Goal: Information Seeking & Learning: Learn about a topic

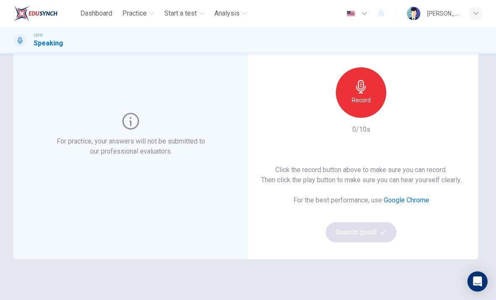
scroll to position [64, 0]
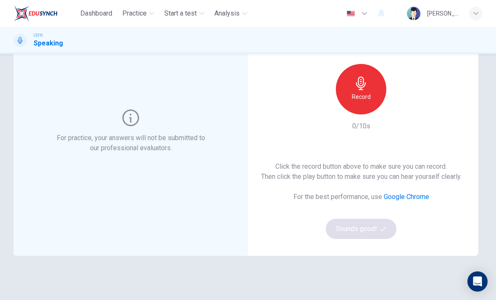
click at [350, 103] on div "Record" at bounding box center [361, 89] width 50 height 50
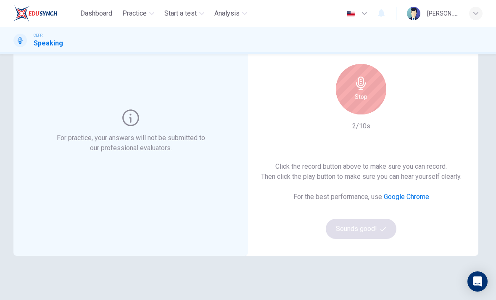
click at [354, 92] on div "Stop" at bounding box center [361, 89] width 50 height 50
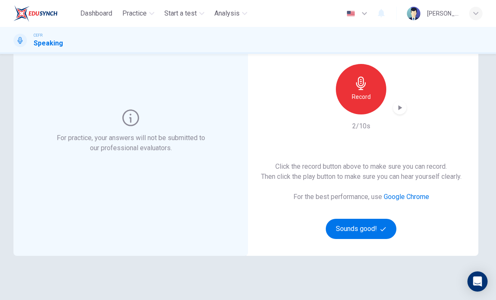
click at [342, 226] on button "Sounds good!" at bounding box center [361, 229] width 71 height 20
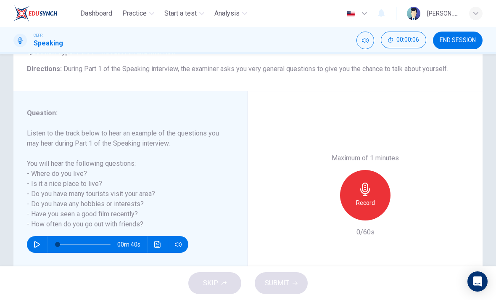
click at [379, 170] on div "Record" at bounding box center [365, 195] width 50 height 50
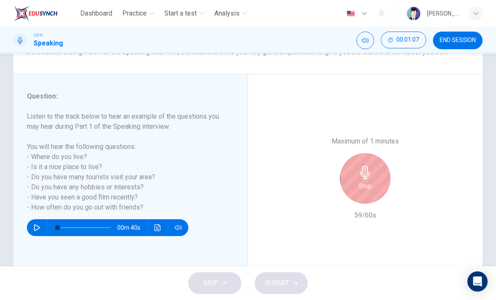
scroll to position [83, 0]
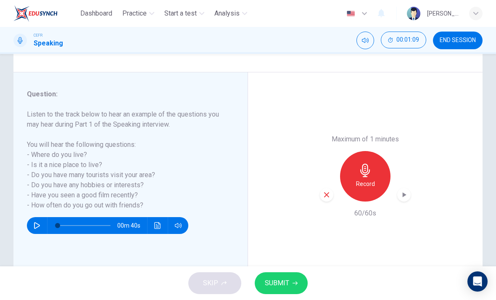
click at [297, 279] on button "SUBMIT" at bounding box center [281, 283] width 53 height 22
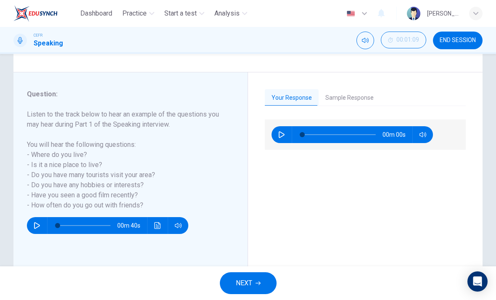
click at [360, 100] on button "Sample Response" at bounding box center [350, 98] width 62 height 18
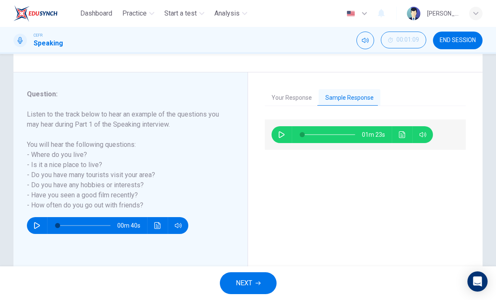
click at [285, 139] on button "button" at bounding box center [281, 134] width 13 height 17
type input "18"
click at [261, 283] on button "NEXT" at bounding box center [248, 283] width 57 height 22
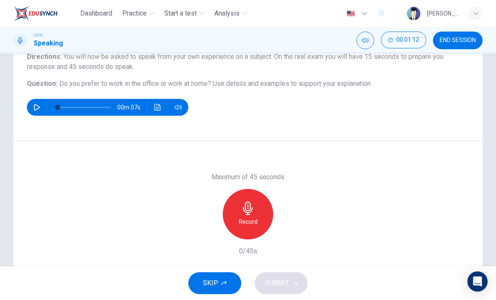
scroll to position [79, 0]
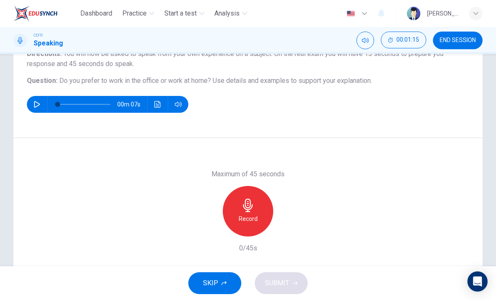
click at [259, 214] on div "Record" at bounding box center [248, 211] width 50 height 50
click at [291, 283] on button "SUBMIT" at bounding box center [281, 283] width 53 height 22
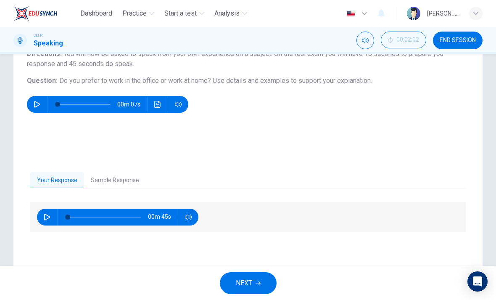
click at [260, 275] on button "NEXT" at bounding box center [248, 283] width 57 height 22
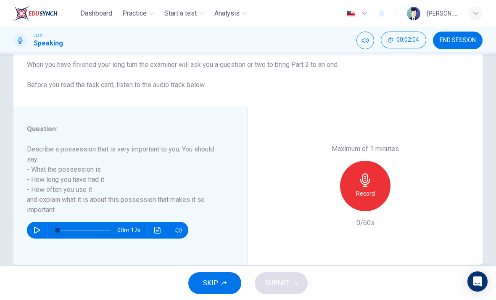
scroll to position [99, 0]
click at [375, 175] on div "Record" at bounding box center [365, 185] width 50 height 50
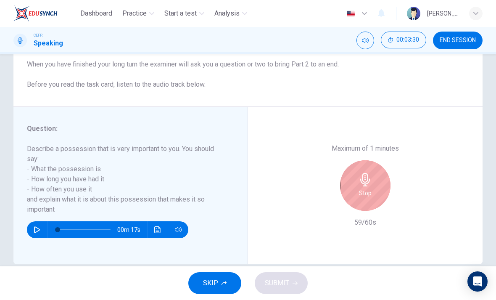
click at [379, 160] on div "Stop" at bounding box center [365, 185] width 50 height 50
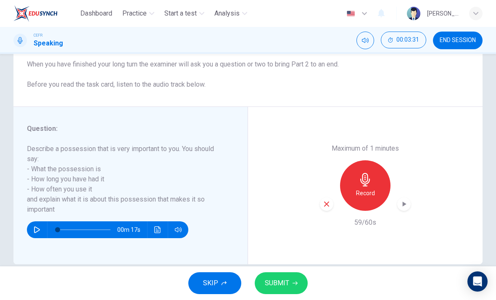
click at [300, 280] on button "SUBMIT" at bounding box center [281, 283] width 53 height 22
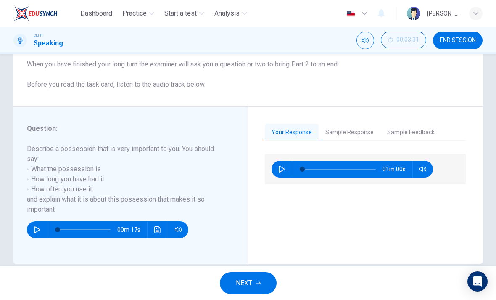
click at [355, 136] on button "Sample Response" at bounding box center [350, 133] width 62 height 18
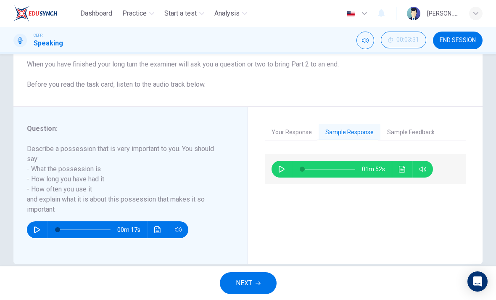
click at [284, 172] on icon "button" at bounding box center [281, 169] width 7 height 7
type input "0"
click at [419, 132] on button "Sample Feedback" at bounding box center [410, 133] width 61 height 18
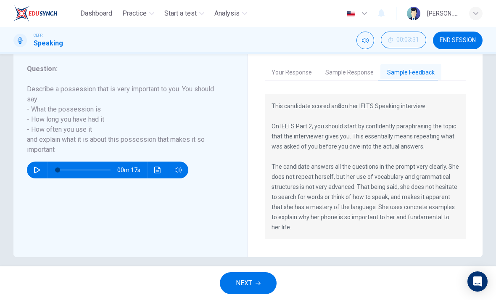
scroll to position [159, 0]
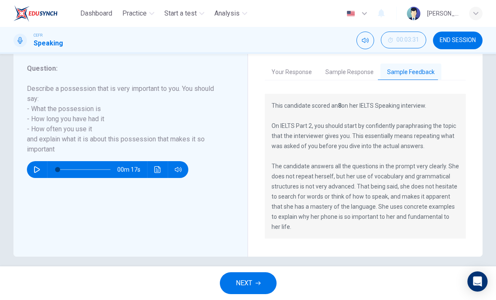
click at [273, 281] on button "NEXT" at bounding box center [248, 283] width 57 height 22
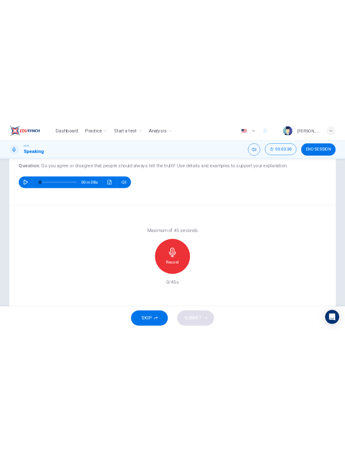
scroll to position [94, 0]
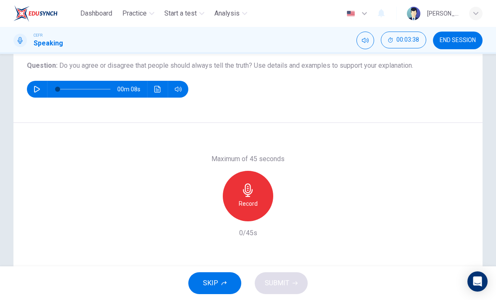
click at [267, 205] on div "Record" at bounding box center [248, 196] width 50 height 50
click at [260, 191] on div "Record" at bounding box center [248, 196] width 50 height 50
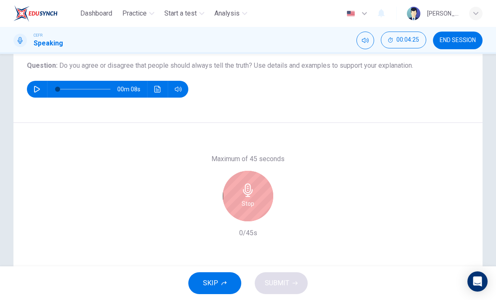
click at [262, 198] on div "Stop" at bounding box center [248, 196] width 50 height 50
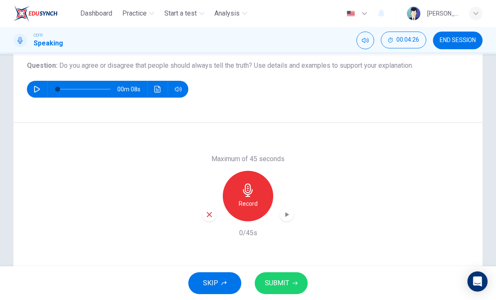
click at [304, 277] on button "SUBMIT" at bounding box center [281, 283] width 53 height 22
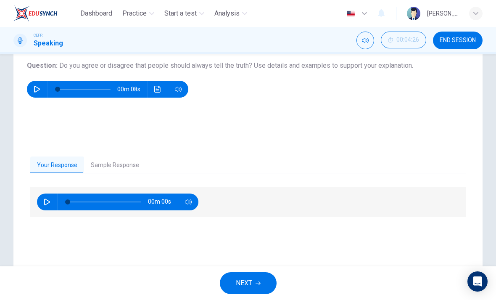
click at [126, 164] on button "Sample Response" at bounding box center [115, 165] width 62 height 18
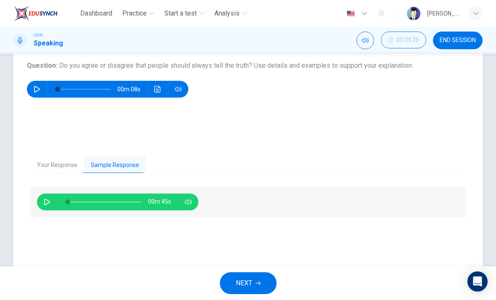
click at [51, 201] on button "button" at bounding box center [46, 201] width 13 height 17
type input "0"
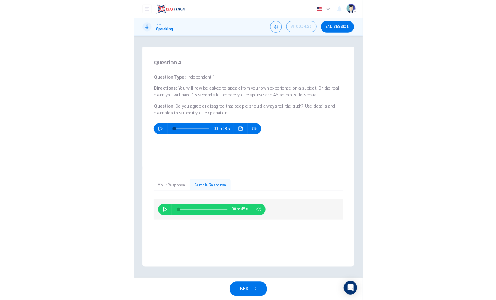
scroll to position [0, 0]
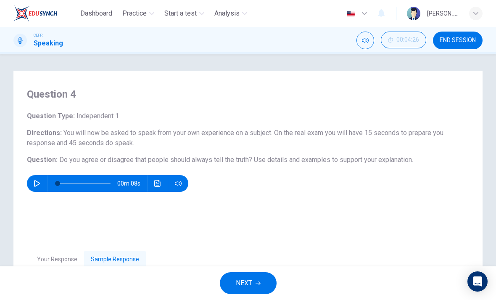
click at [267, 275] on button "NEXT" at bounding box center [248, 283] width 57 height 22
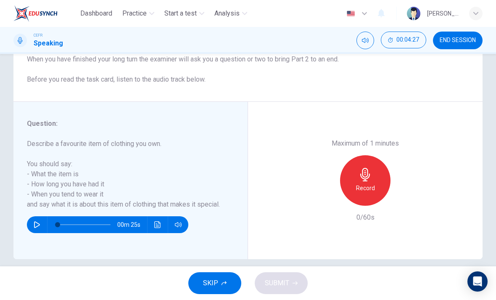
scroll to position [107, 0]
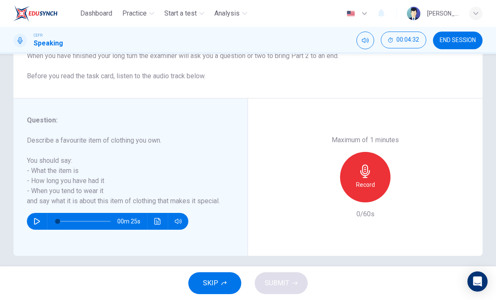
click at [360, 180] on h6 "Record" at bounding box center [365, 185] width 19 height 10
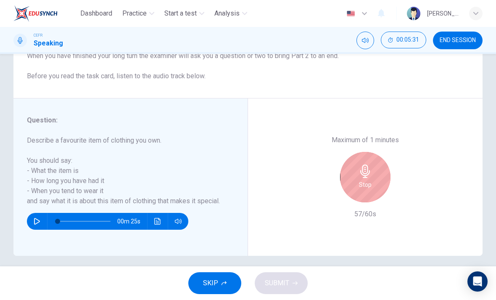
click at [374, 161] on div "Stop" at bounding box center [365, 177] width 50 height 50
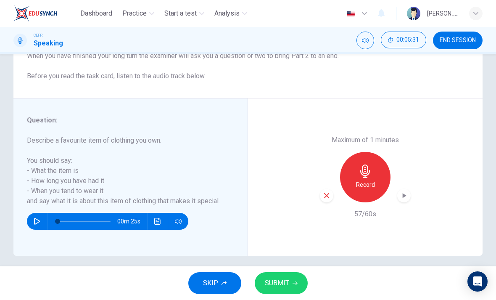
click at [286, 278] on span "SUBMIT" at bounding box center [277, 283] width 24 height 12
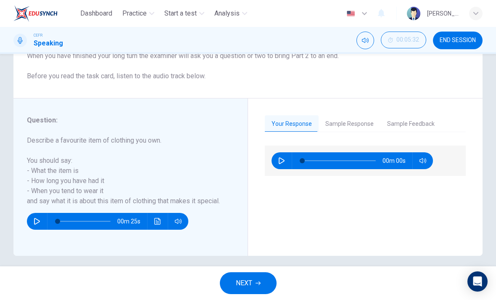
click at [356, 125] on button "Sample Response" at bounding box center [350, 124] width 62 height 18
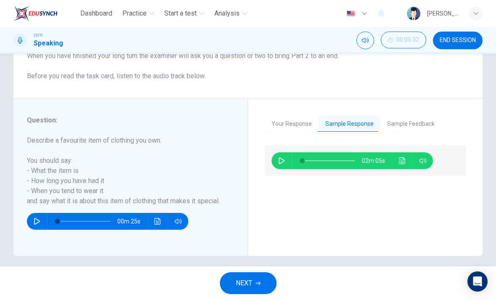
click at [277, 165] on button "button" at bounding box center [281, 160] width 13 height 17
click at [416, 123] on button "Sample Feedback" at bounding box center [410, 124] width 61 height 18
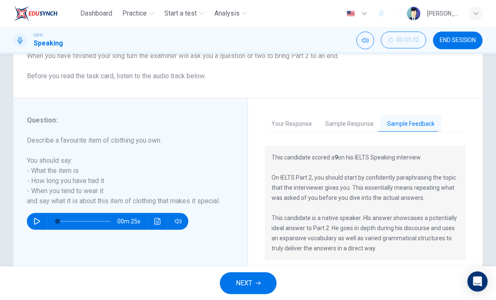
click at [354, 124] on button "Sample Response" at bounding box center [350, 124] width 62 height 18
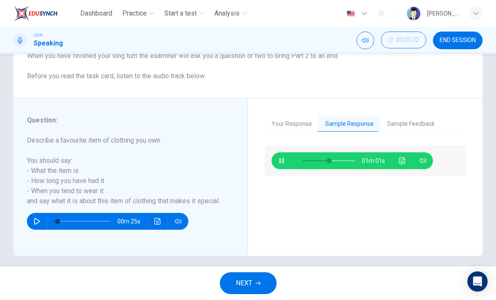
type input "51"
click at [242, 282] on span "NEXT" at bounding box center [244, 283] width 16 height 12
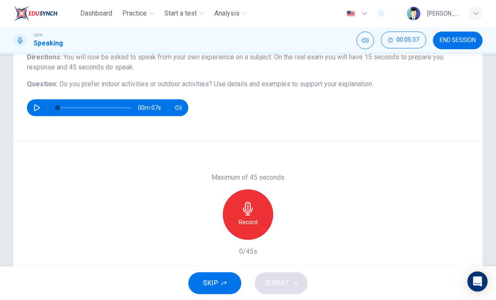
scroll to position [79, 0]
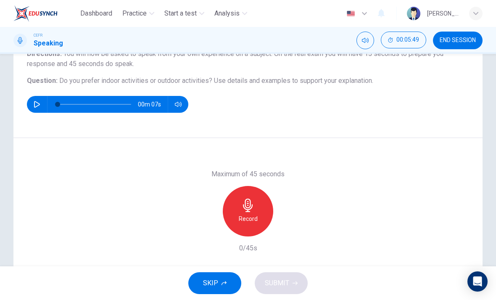
click at [257, 216] on div "Record" at bounding box center [248, 211] width 50 height 50
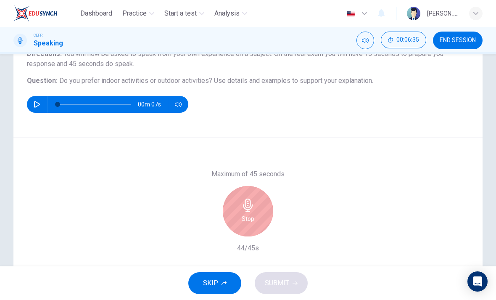
click at [259, 210] on div "Stop" at bounding box center [248, 211] width 50 height 50
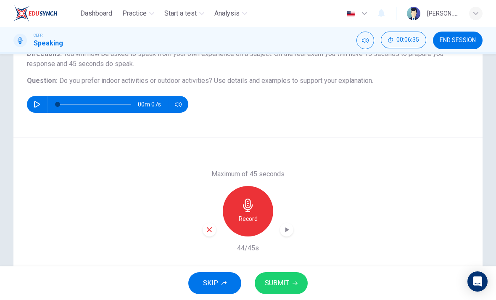
click at [294, 283] on icon "button" at bounding box center [295, 282] width 5 height 5
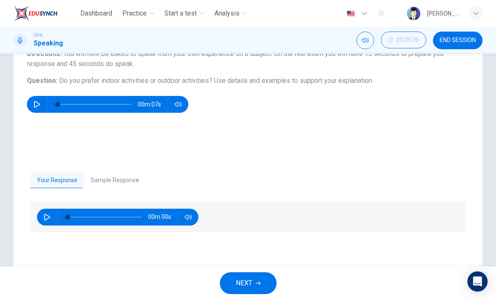
click at [129, 178] on button "Sample Response" at bounding box center [115, 181] width 62 height 18
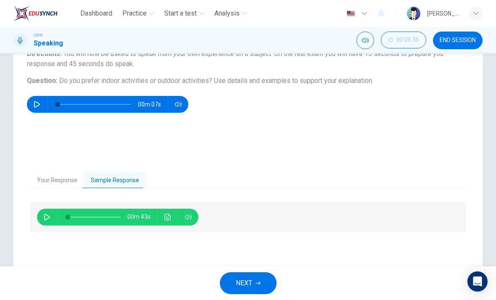
click at [47, 212] on button "button" at bounding box center [46, 217] width 13 height 17
type input "0"
click at [268, 278] on button "NEXT" at bounding box center [248, 283] width 57 height 22
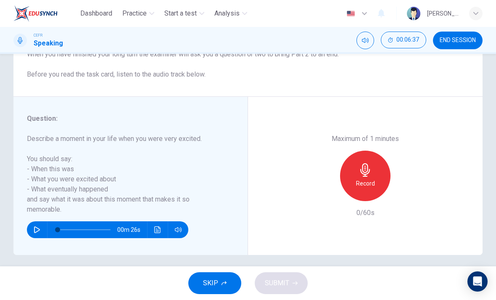
scroll to position [108, 0]
click at [462, 48] on button "END SESSION" at bounding box center [458, 41] width 50 height 18
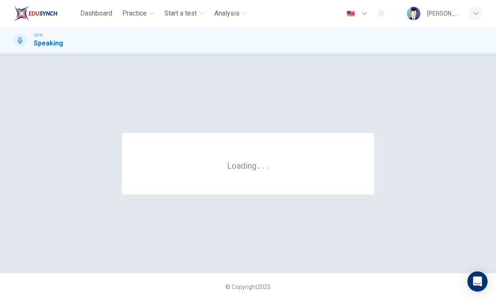
scroll to position [0, 0]
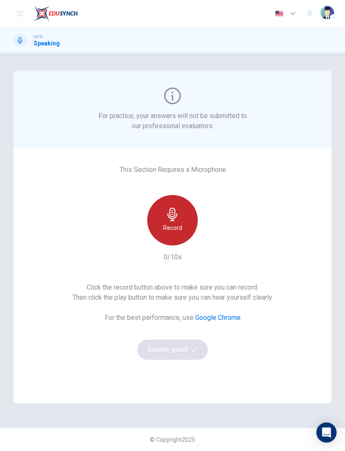
click at [185, 222] on div "Record" at bounding box center [172, 220] width 50 height 50
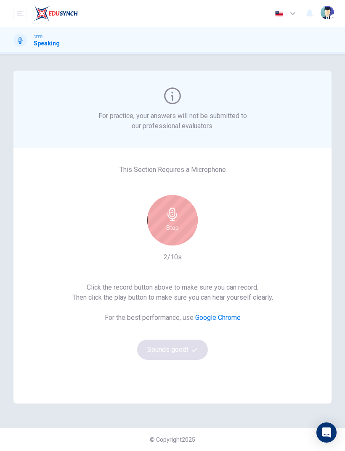
click at [168, 214] on icon "button" at bounding box center [172, 214] width 10 height 13
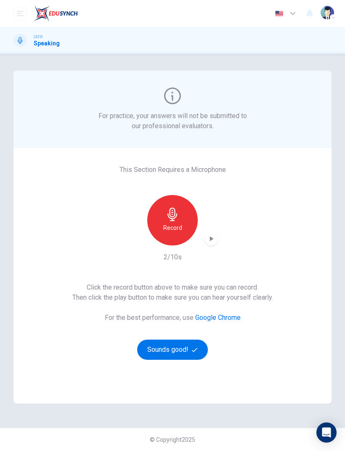
click at [205, 350] on button "Sounds good!" at bounding box center [172, 350] width 71 height 20
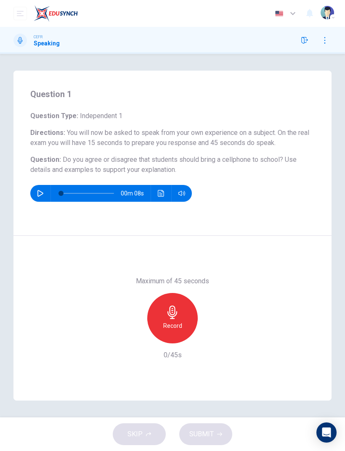
click at [173, 313] on icon "button" at bounding box center [172, 312] width 13 height 13
click at [222, 432] on button "SUBMIT" at bounding box center [205, 434] width 53 height 22
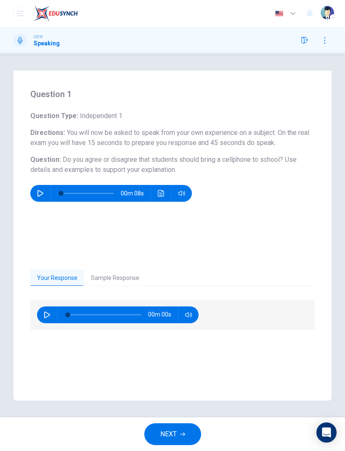
click at [123, 275] on button "Sample Response" at bounding box center [115, 278] width 62 height 18
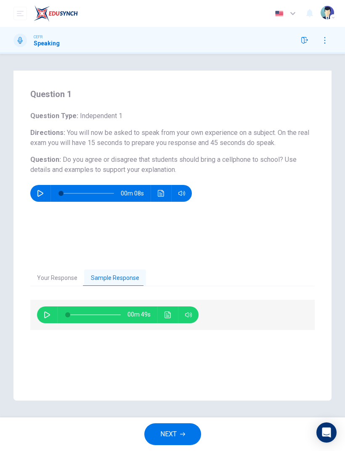
click at [50, 313] on button "button" at bounding box center [46, 314] width 13 height 17
type input "33"
click at [186, 431] on button "NEXT" at bounding box center [172, 434] width 57 height 22
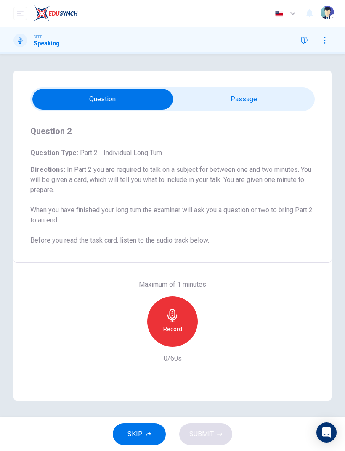
click at [260, 100] on input "checkbox" at bounding box center [102, 99] width 426 height 21
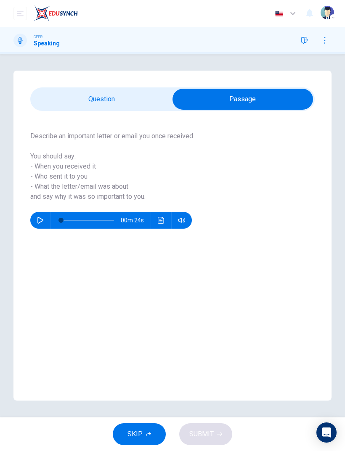
click at [128, 97] on input "checkbox" at bounding box center [242, 99] width 426 height 21
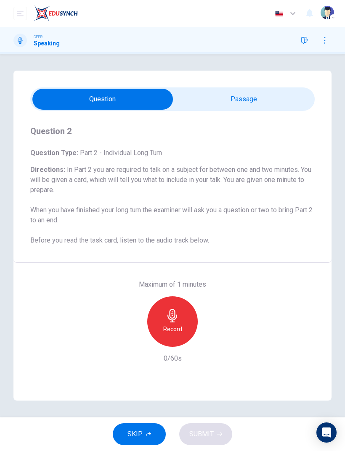
click at [296, 90] on input "checkbox" at bounding box center [102, 99] width 426 height 21
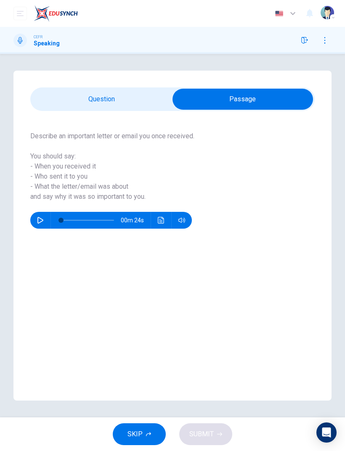
click at [127, 102] on input "checkbox" at bounding box center [242, 99] width 426 height 21
checkbox input "false"
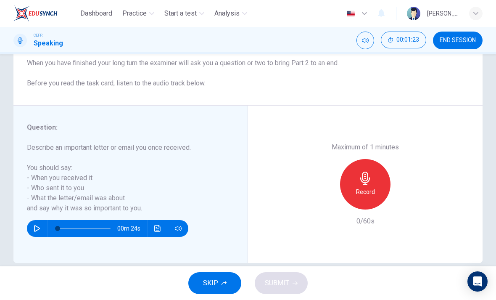
scroll to position [105, 0]
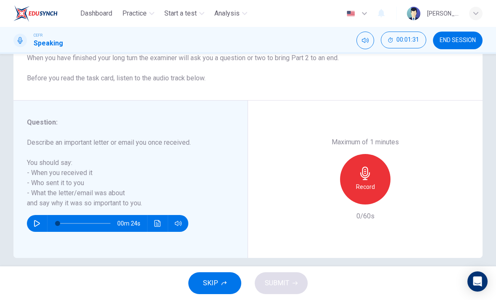
click at [344, 156] on div "Record" at bounding box center [365, 179] width 50 height 50
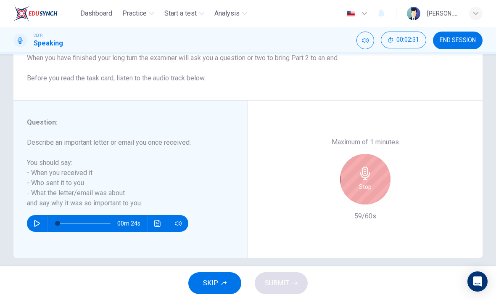
click at [344, 155] on div "Stop" at bounding box center [365, 179] width 50 height 50
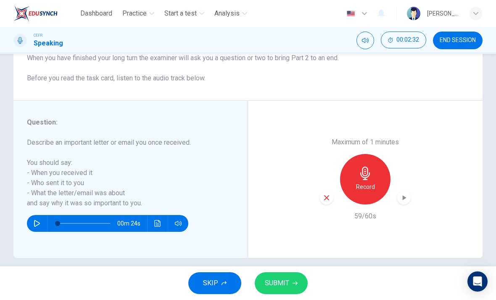
click at [288, 279] on span "SUBMIT" at bounding box center [277, 283] width 24 height 12
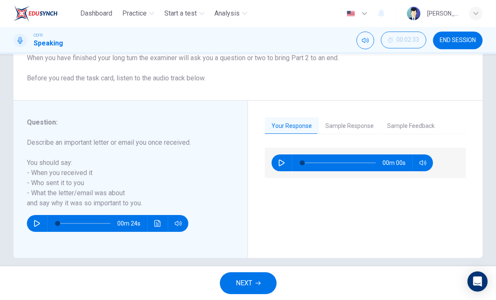
click at [344, 122] on button "Sample Response" at bounding box center [350, 126] width 62 height 18
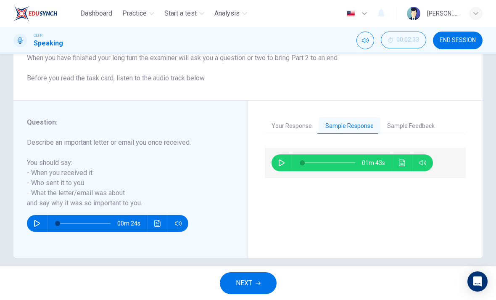
click at [284, 166] on icon "button" at bounding box center [281, 162] width 7 height 7
click at [313, 165] on span at bounding box center [312, 162] width 5 height 5
type input "37"
click at [344, 127] on button "Sample Feedback" at bounding box center [410, 126] width 61 height 18
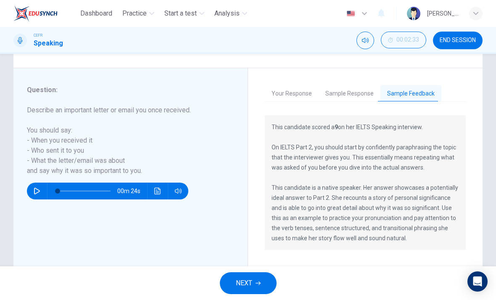
scroll to position [140, 0]
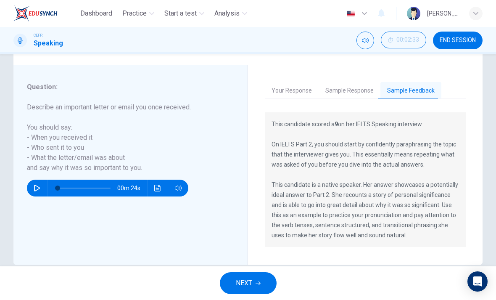
click at [264, 278] on button "NEXT" at bounding box center [248, 283] width 57 height 22
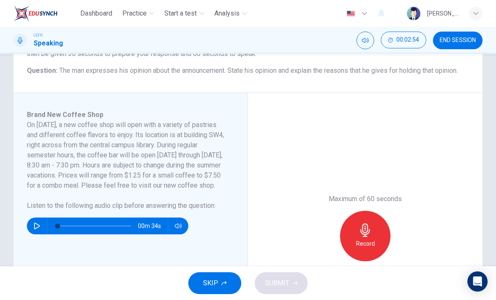
scroll to position [100, 0]
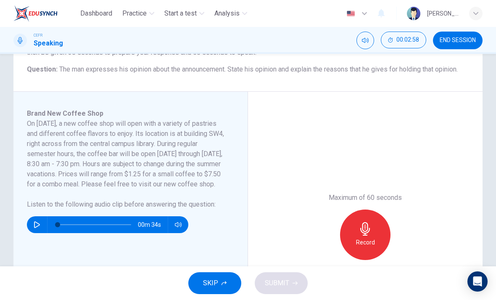
click at [224, 288] on button "SKIP" at bounding box center [214, 283] width 53 height 22
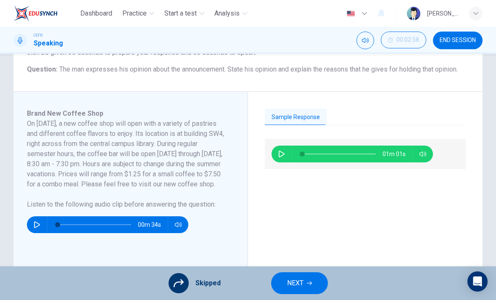
click at [285, 159] on button "button" at bounding box center [281, 153] width 13 height 17
type input "5"
click at [310, 282] on icon "button" at bounding box center [309, 283] width 5 height 4
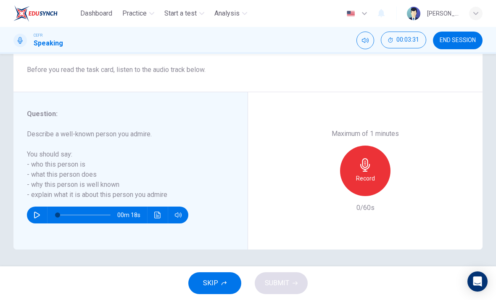
scroll to position [114, 0]
click at [233, 273] on button "SKIP" at bounding box center [214, 283] width 53 height 22
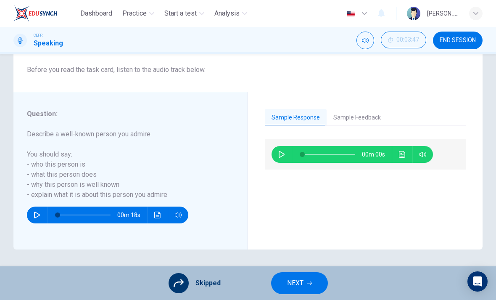
click at [318, 274] on button "NEXT" at bounding box center [299, 283] width 57 height 22
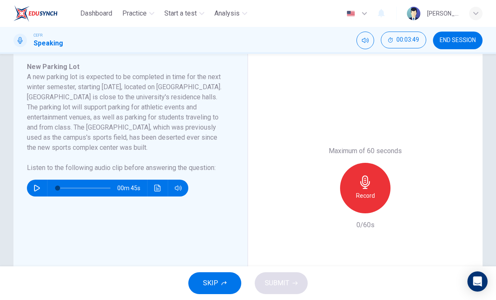
scroll to position [138, 0]
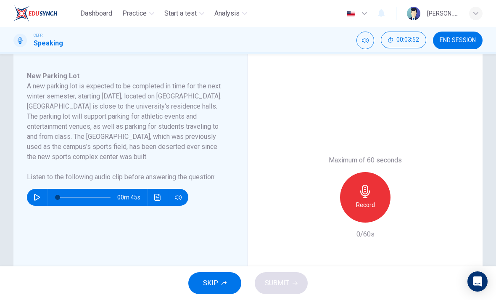
click at [47, 189] on hr at bounding box center [47, 197] width 0 height 17
click at [39, 198] on icon "button" at bounding box center [37, 197] width 6 height 7
click at [224, 287] on button "SKIP" at bounding box center [214, 283] width 53 height 22
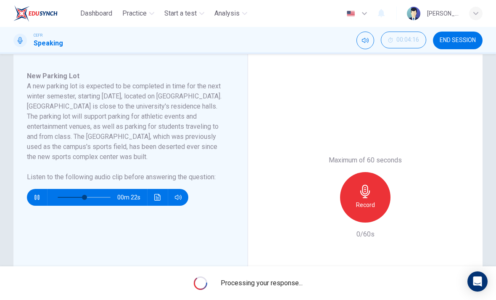
type input "53"
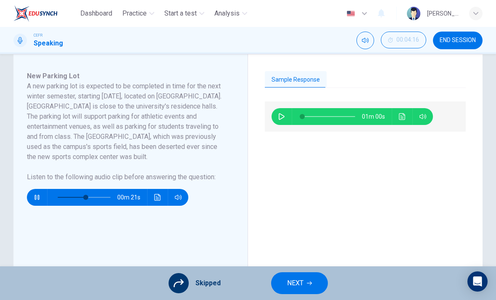
click at [314, 280] on button "NEXT" at bounding box center [299, 283] width 57 height 22
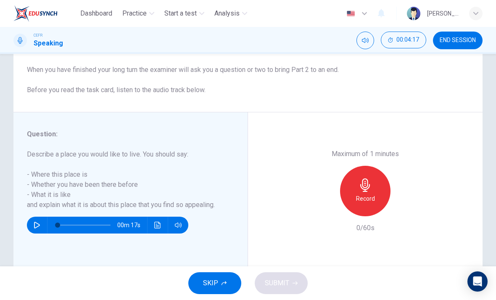
scroll to position [98, 0]
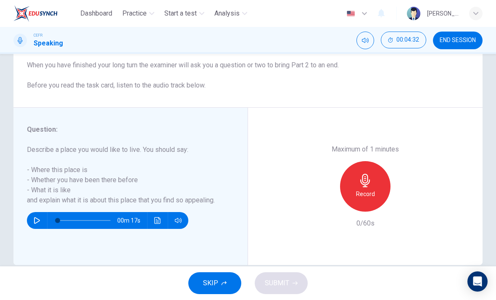
click at [344, 174] on icon "button" at bounding box center [365, 180] width 13 height 13
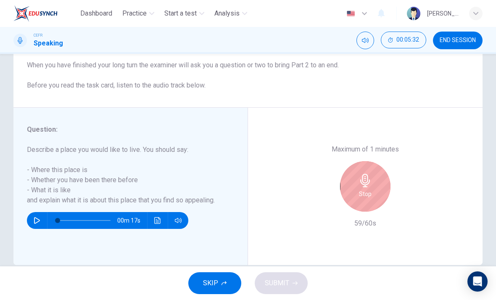
click at [344, 161] on div "Stop" at bounding box center [365, 186] width 50 height 50
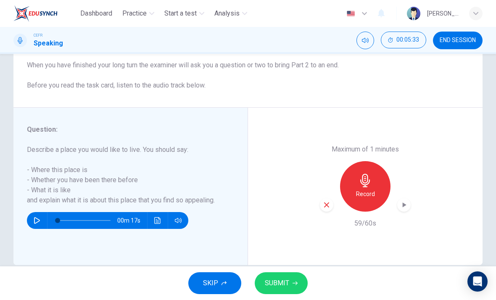
click at [301, 281] on button "SUBMIT" at bounding box center [281, 283] width 53 height 22
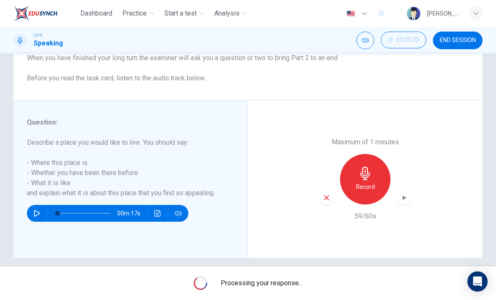
scroll to position [107, 0]
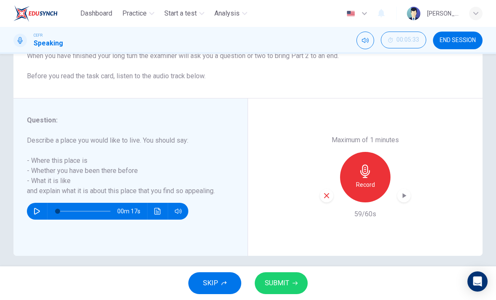
click at [293, 279] on button "SUBMIT" at bounding box center [281, 283] width 53 height 22
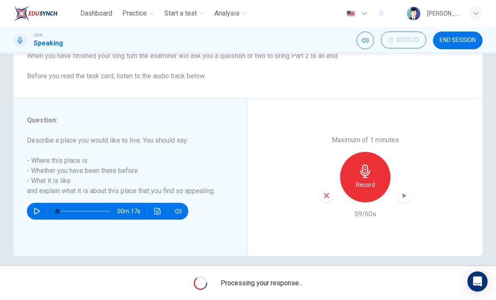
click at [344, 44] on button "END SESSION" at bounding box center [458, 41] width 50 height 18
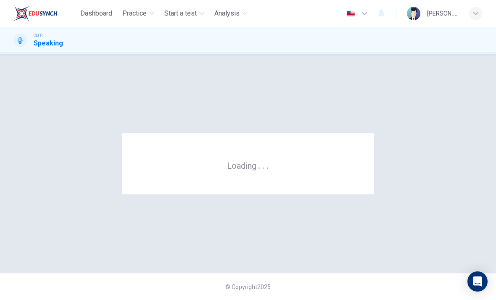
scroll to position [0, 0]
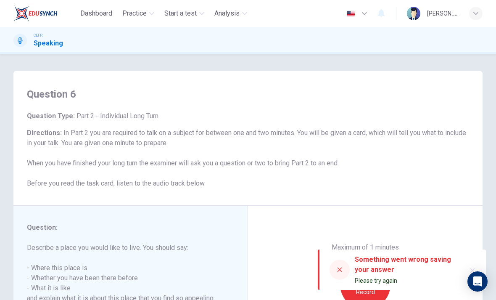
click at [338, 269] on icon at bounding box center [339, 269] width 7 height 7
click at [331, 267] on div at bounding box center [340, 269] width 20 height 20
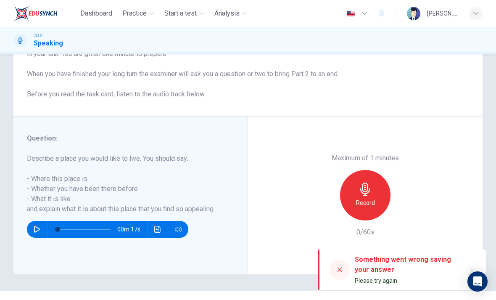
scroll to position [90, 0]
click at [335, 271] on div at bounding box center [340, 269] width 20 height 20
click at [342, 267] on icon at bounding box center [339, 269] width 7 height 7
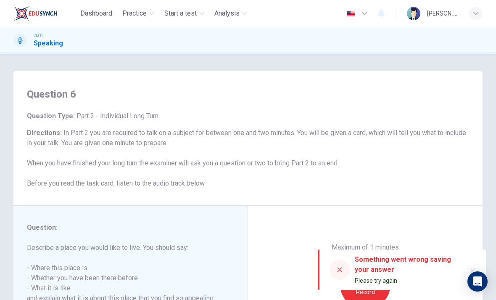
scroll to position [0, 0]
click at [343, 267] on icon at bounding box center [339, 269] width 7 height 7
click at [340, 273] on icon at bounding box center [339, 269] width 7 height 7
click at [340, 272] on icon at bounding box center [339, 269] width 7 height 7
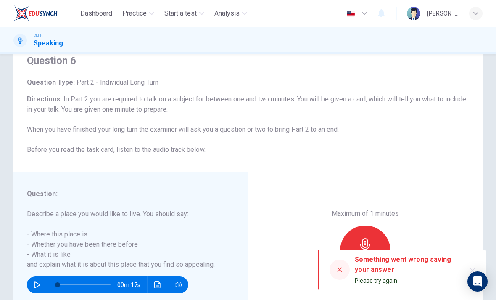
scroll to position [40, 0]
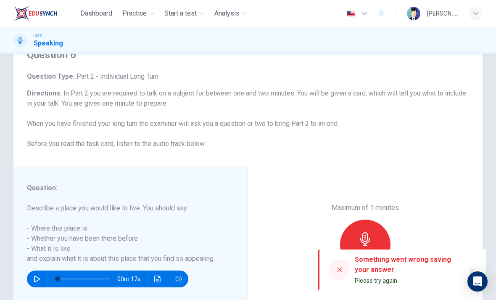
click at [344, 266] on button "button" at bounding box center [472, 270] width 13 height 13
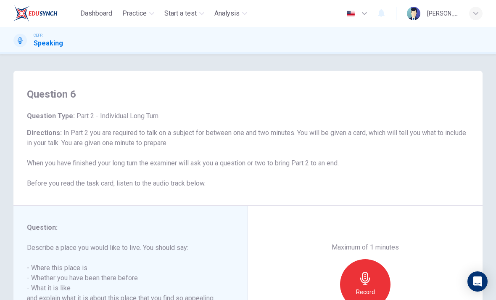
scroll to position [0, 0]
click at [26, 37] on div at bounding box center [19, 40] width 13 height 13
click at [140, 15] on span "Practice" at bounding box center [134, 13] width 24 height 10
click at [154, 79] on div "Question 6 Question Type : Part 2 - Individual Long Turn Directions : In Part 2…" at bounding box center [247, 138] width 469 height 135
click at [151, 11] on icon "button" at bounding box center [151, 13] width 5 height 5
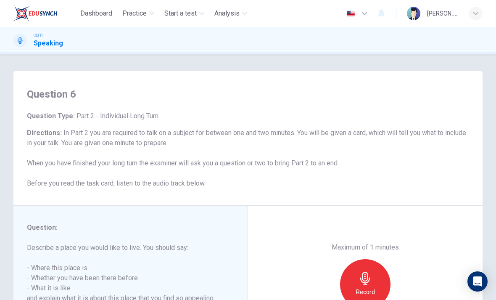
click at [147, 17] on span "Practice" at bounding box center [134, 13] width 24 height 10
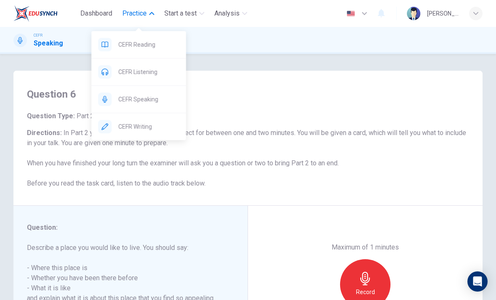
click at [154, 66] on div "CEFR Listening" at bounding box center [139, 71] width 95 height 27
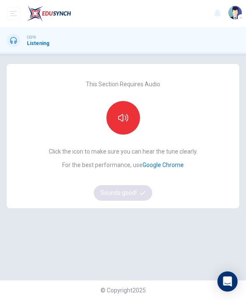
click at [120, 117] on icon "button" at bounding box center [123, 118] width 10 height 10
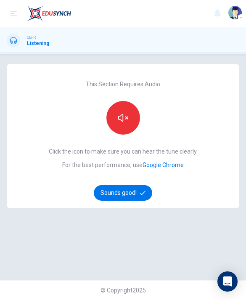
click at [117, 199] on button "Sounds good!" at bounding box center [123, 193] width 59 height 16
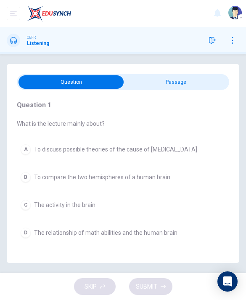
click at [193, 86] on input "checkbox" at bounding box center [71, 81] width 319 height 13
checkbox input "true"
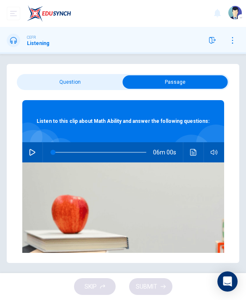
click at [32, 151] on icon "button" at bounding box center [32, 152] width 7 height 7
click at [216, 156] on button "button" at bounding box center [213, 152] width 13 height 20
type input "26"
click at [81, 83] on input "checkbox" at bounding box center [175, 81] width 319 height 13
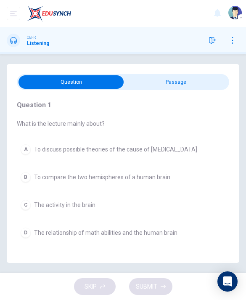
scroll to position [23, 0]
click at [174, 229] on span "The relationship of math abilities and the human brain" at bounding box center [105, 232] width 143 height 7
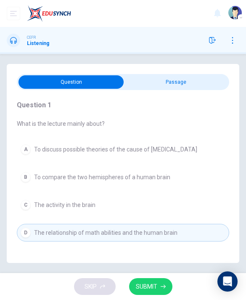
click at [163, 286] on icon "button" at bounding box center [163, 287] width 5 height 4
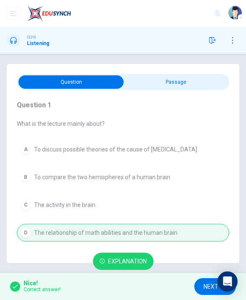
click at [204, 286] on span "NEXT" at bounding box center [210, 286] width 15 height 11
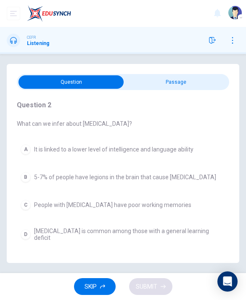
click at [191, 75] on input "checkbox" at bounding box center [71, 81] width 319 height 13
checkbox input "true"
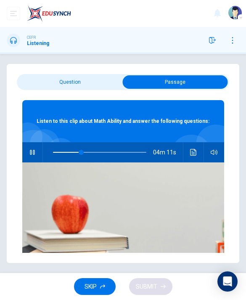
click at [100, 290] on button "SKIP" at bounding box center [95, 286] width 42 height 17
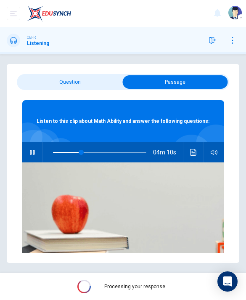
scroll to position [27, 0]
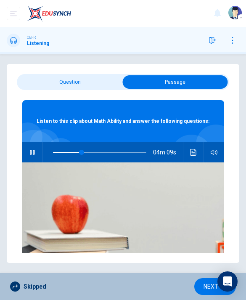
click at [205, 285] on span "NEXT" at bounding box center [210, 286] width 15 height 11
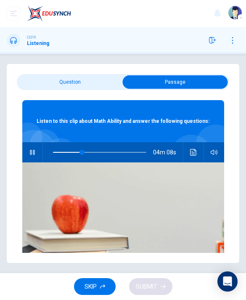
click at [99, 284] on button "SKIP" at bounding box center [95, 286] width 42 height 17
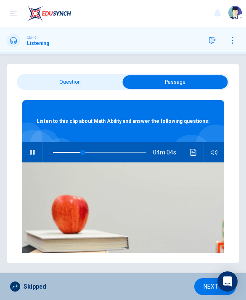
click at [204, 286] on span "NEXT" at bounding box center [210, 286] width 15 height 11
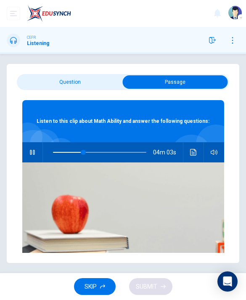
click at [94, 288] on span "SKIP" at bounding box center [90, 286] width 12 height 11
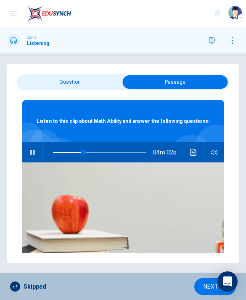
type input "33"
click at [203, 283] on span "NEXT" at bounding box center [210, 286] width 15 height 11
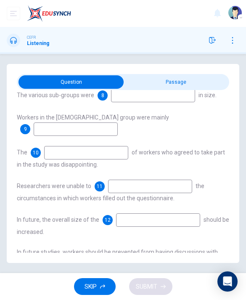
scroll to position [142, 0]
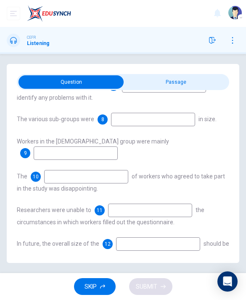
click at [97, 287] on button "SKIP" at bounding box center [95, 286] width 42 height 17
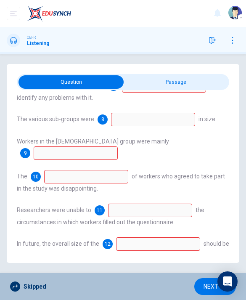
click at [202, 288] on button "NEXT" at bounding box center [215, 286] width 42 height 17
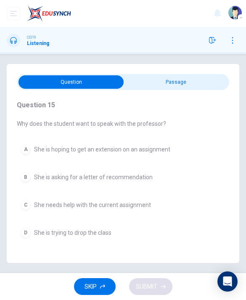
click at [106, 285] on button "SKIP" at bounding box center [95, 286] width 42 height 17
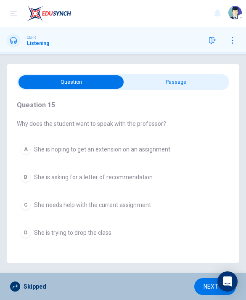
click at [207, 285] on span "NEXT" at bounding box center [210, 286] width 15 height 11
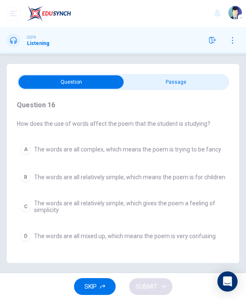
click at [108, 278] on button "SKIP" at bounding box center [95, 286] width 42 height 17
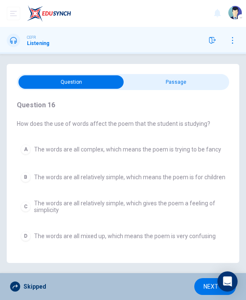
click at [201, 286] on button "NEXT" at bounding box center [215, 286] width 42 height 17
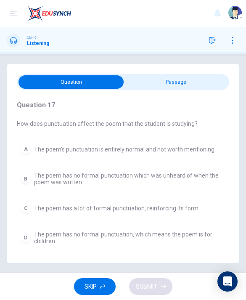
click at [99, 285] on button "SKIP" at bounding box center [95, 286] width 42 height 17
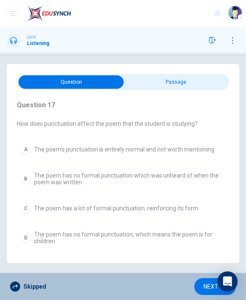
click at [212, 285] on span "NEXT" at bounding box center [210, 286] width 15 height 11
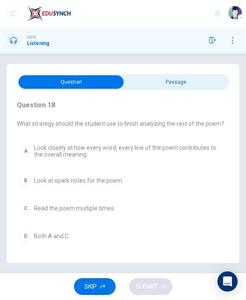
click at [96, 283] on span "SKIP" at bounding box center [90, 286] width 12 height 11
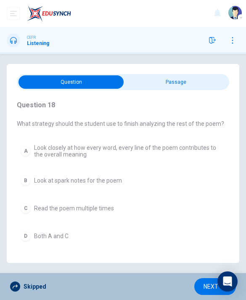
click at [205, 288] on span "NEXT" at bounding box center [210, 286] width 15 height 11
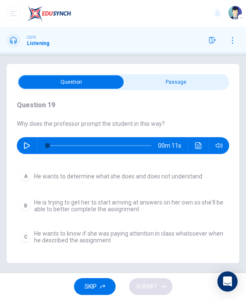
click at [96, 290] on span "SKIP" at bounding box center [90, 286] width 12 height 11
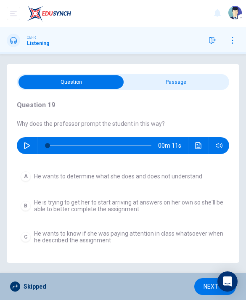
click at [202, 286] on button "NEXT" at bounding box center [215, 286] width 42 height 17
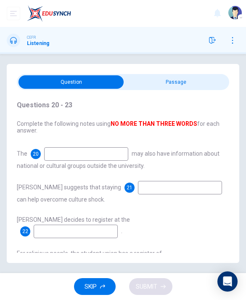
click at [97, 285] on button "SKIP" at bounding box center [95, 286] width 42 height 17
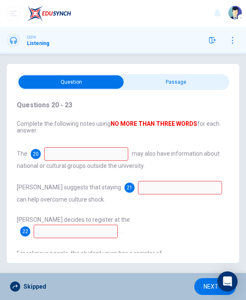
click at [207, 285] on span "NEXT" at bounding box center [210, 286] width 15 height 11
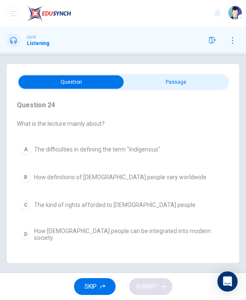
click at [192, 82] on input "checkbox" at bounding box center [71, 81] width 319 height 13
checkbox input "true"
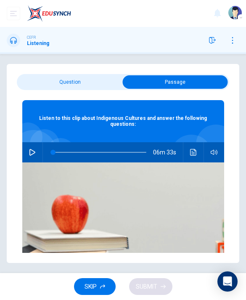
click at [30, 156] on button "button" at bounding box center [32, 152] width 13 height 20
type input "0"
click at [96, 85] on input "checkbox" at bounding box center [175, 81] width 319 height 13
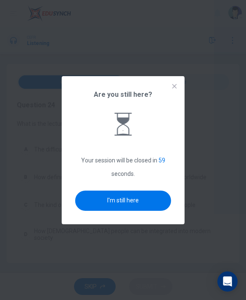
click at [152, 211] on button "I'm still here" at bounding box center [123, 200] width 96 height 20
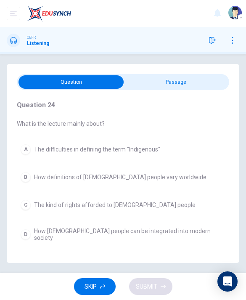
click at [198, 80] on input "checkbox" at bounding box center [71, 81] width 319 height 13
checkbox input "true"
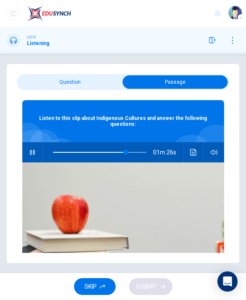
type input "78"
click at [109, 85] on input "checkbox" at bounding box center [175, 81] width 319 height 13
checkbox input "false"
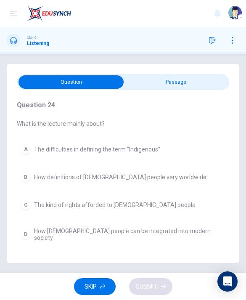
scroll to position [24, 0]
click at [166, 140] on button "A The difficulties in defining the term "Indigenous"" at bounding box center [123, 149] width 212 height 18
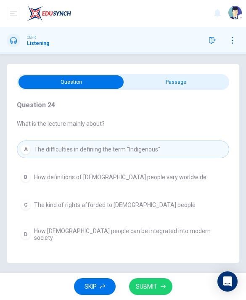
click at [163, 285] on icon "button" at bounding box center [163, 286] width 5 height 5
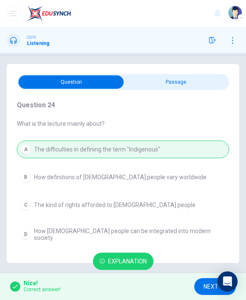
click at [202, 284] on button "NEXT" at bounding box center [215, 286] width 42 height 17
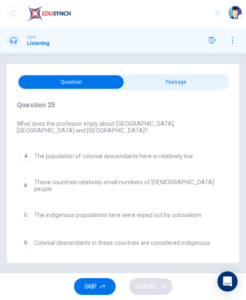
click at [206, 239] on span "Colonial descendants in these countries are considered indigenous" at bounding box center [122, 242] width 176 height 7
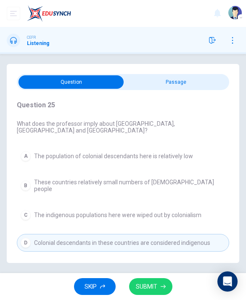
click at [164, 279] on button "SUBMIT" at bounding box center [150, 286] width 43 height 17
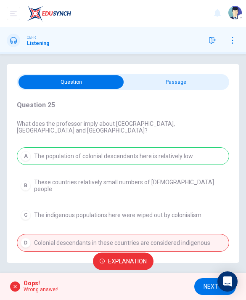
click at [212, 283] on span "NEXT" at bounding box center [210, 286] width 15 height 11
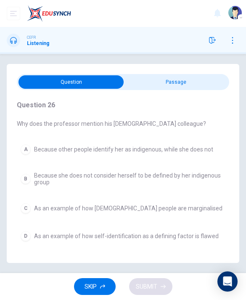
scroll to position [27, 0]
click at [197, 232] on span "As an example of how self-identification as a defining factor is flawed" at bounding box center [126, 235] width 185 height 7
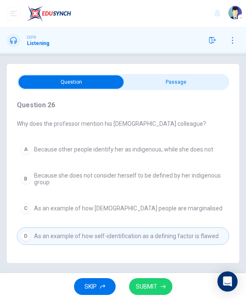
click at [156, 290] on span "SUBMIT" at bounding box center [146, 286] width 21 height 11
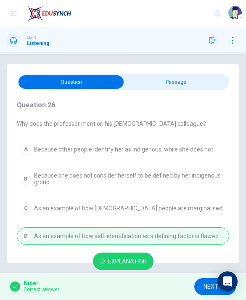
click at [201, 292] on button "NEXT" at bounding box center [215, 286] width 42 height 17
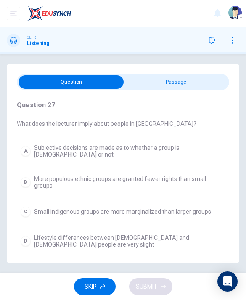
click at [167, 234] on span "Lifestyle differences between [DEMOGRAPHIC_DATA] and [DEMOGRAPHIC_DATA] people …" at bounding box center [129, 240] width 191 height 13
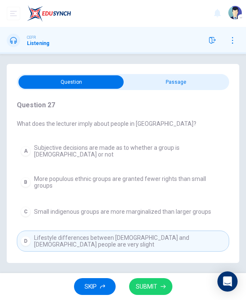
click at [159, 286] on button "SUBMIT" at bounding box center [150, 286] width 43 height 17
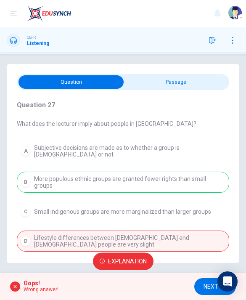
click at [202, 288] on button "NEXT" at bounding box center [215, 286] width 42 height 17
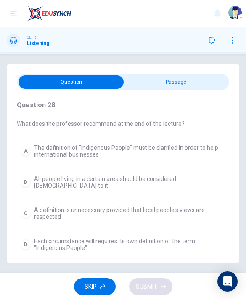
click at [178, 206] on span "A definition is unnecessary provided that local people's views are respected" at bounding box center [129, 212] width 191 height 13
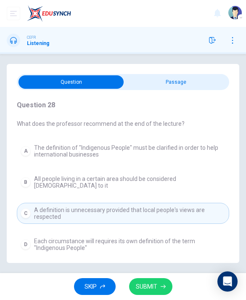
click at [153, 280] on button "SUBMIT" at bounding box center [150, 286] width 43 height 17
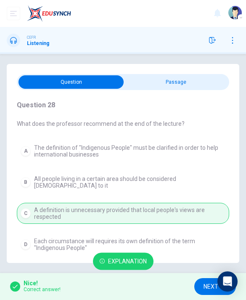
click at [203, 287] on span "NEXT" at bounding box center [210, 286] width 15 height 11
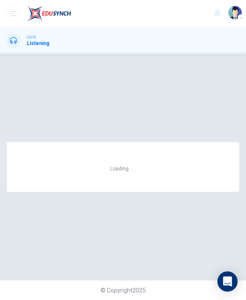
scroll to position [0, 0]
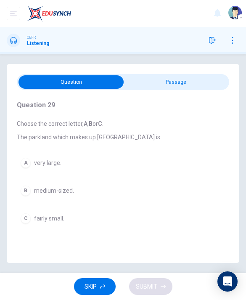
click at [204, 80] on input "checkbox" at bounding box center [71, 81] width 319 height 13
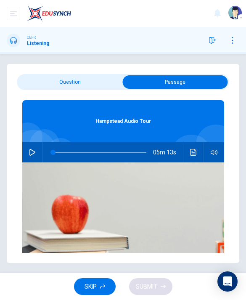
click at [84, 87] on input "checkbox" at bounding box center [175, 81] width 319 height 13
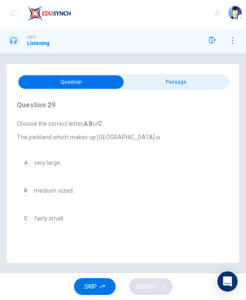
click at [164, 84] on input "checkbox" at bounding box center [71, 81] width 319 height 13
checkbox input "true"
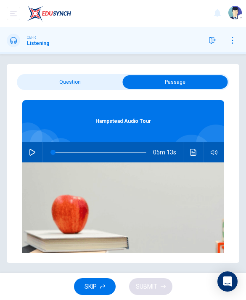
click at [35, 154] on icon "button" at bounding box center [32, 152] width 7 height 7
type input "0"
click at [104, 83] on input "checkbox" at bounding box center [175, 81] width 319 height 13
checkbox input "false"
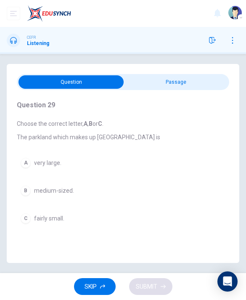
scroll to position [17, 0]
click at [112, 154] on button "A very large." at bounding box center [123, 163] width 212 height 18
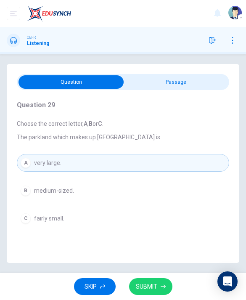
click at [159, 291] on button "SUBMIT" at bounding box center [150, 286] width 43 height 17
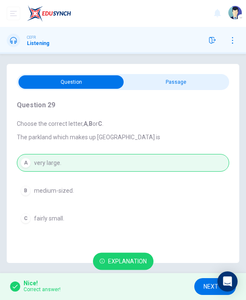
click at [206, 285] on span "NEXT" at bounding box center [210, 286] width 15 height 11
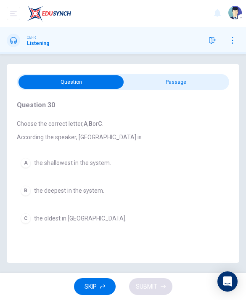
click at [173, 182] on button "B the deepest in the system." at bounding box center [123, 191] width 212 height 18
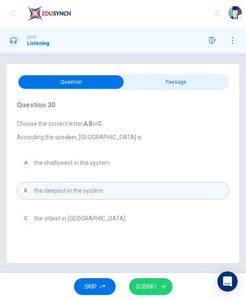
click at [157, 285] on span "SUBMIT" at bounding box center [146, 286] width 21 height 11
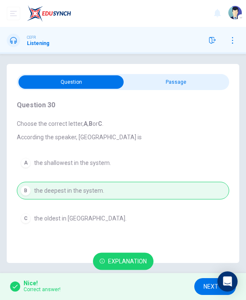
click at [198, 281] on button "NEXT" at bounding box center [215, 286] width 42 height 17
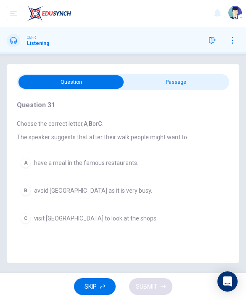
type input "27"
click at [210, 75] on input "checkbox" at bounding box center [71, 81] width 319 height 13
checkbox input "true"
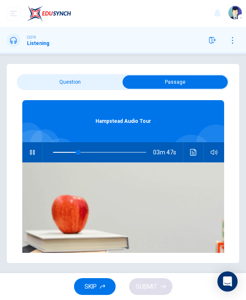
type input "28"
click at [104, 75] on input "checkbox" at bounding box center [175, 81] width 319 height 13
checkbox input "false"
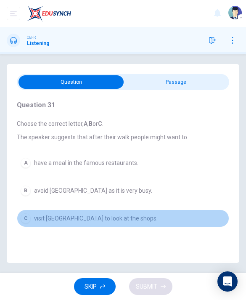
click at [171, 209] on button "C visit [GEOGRAPHIC_DATA] to look at the shops." at bounding box center [123, 218] width 212 height 18
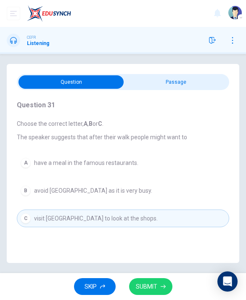
click at [157, 279] on button "SUBMIT" at bounding box center [150, 286] width 43 height 17
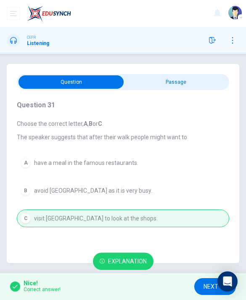
click at [194, 288] on button "NEXT" at bounding box center [215, 286] width 42 height 17
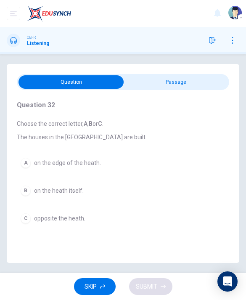
click at [142, 182] on button "B on the heath itself." at bounding box center [123, 191] width 212 height 18
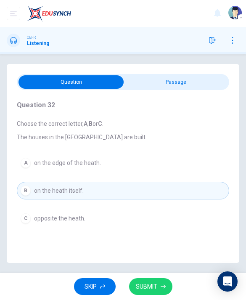
click at [169, 288] on button "SUBMIT" at bounding box center [150, 286] width 43 height 17
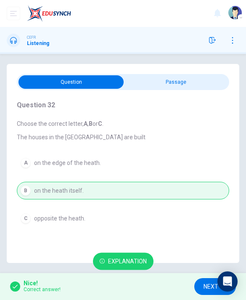
click at [207, 285] on span "NEXT" at bounding box center [210, 286] width 15 height 11
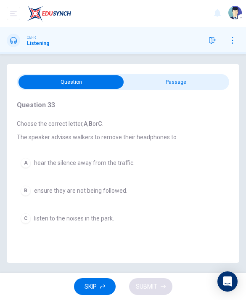
type input "53"
click at [199, 75] on input "checkbox" at bounding box center [71, 81] width 319 height 13
checkbox input "true"
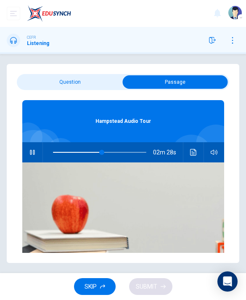
type input "53"
click at [109, 75] on input "checkbox" at bounding box center [175, 81] width 319 height 13
checkbox input "false"
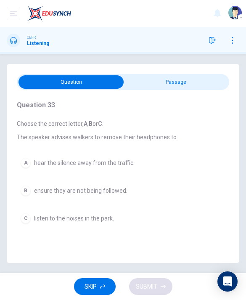
click at [113, 182] on button "B ensure they are not being followed." at bounding box center [123, 191] width 212 height 18
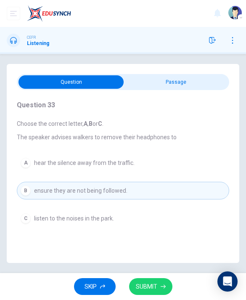
click at [169, 209] on button "C listen to the noises in the park." at bounding box center [123, 218] width 212 height 18
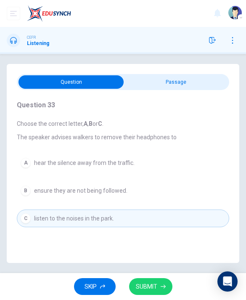
click at [161, 290] on button "SUBMIT" at bounding box center [150, 286] width 43 height 17
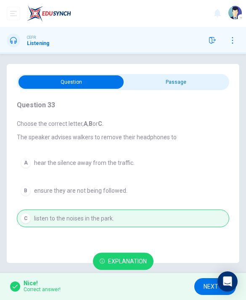
click at [206, 284] on span "NEXT" at bounding box center [210, 286] width 15 height 11
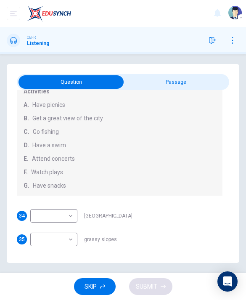
scroll to position [77, 0]
click at [74, 207] on body "Dashboard Practice Start a test Analysis [PERSON_NAME] CEFR Listening Questions…" at bounding box center [123, 150] width 246 height 300
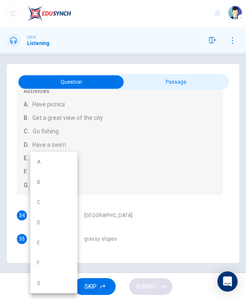
click at [51, 262] on li "F" at bounding box center [53, 263] width 47 height 20
type input "F"
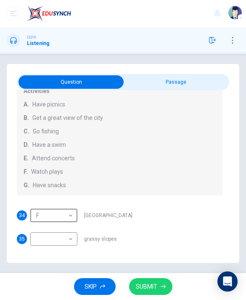
click at [66, 234] on body "Dashboard Practice Start a test Analysis [PERSON_NAME] CEFR Listening Questions…" at bounding box center [123, 150] width 246 height 300
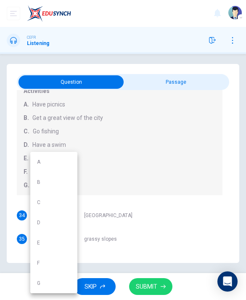
click at [48, 161] on li "A" at bounding box center [53, 162] width 47 height 20
type input "A"
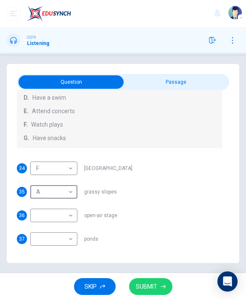
scroll to position [123, 0]
click at [74, 209] on body "Dashboard Practice Start a test Analysis [PERSON_NAME] CEFR Listening Questions…" at bounding box center [123, 150] width 246 height 300
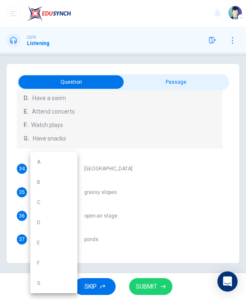
click at [67, 242] on li "E" at bounding box center [53, 242] width 47 height 20
type input "E"
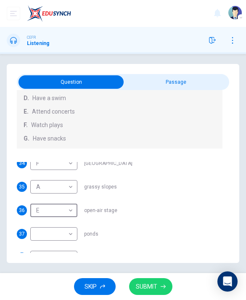
click at [60, 232] on body "Dashboard Practice Start a test Analysis [PERSON_NAME] CEFR Listening Questions…" at bounding box center [123, 150] width 246 height 300
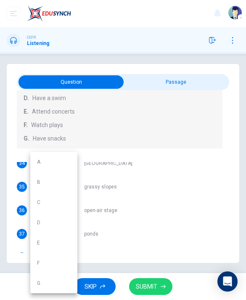
click at [63, 222] on li "D" at bounding box center [53, 222] width 47 height 20
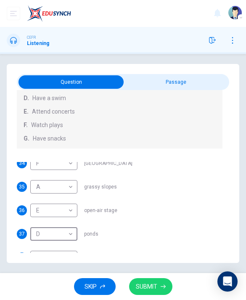
type input "D"
click at [69, 261] on body "Dashboard Practice Start a test Analysis [PERSON_NAME] CEFR Listening Questions…" at bounding box center [123, 150] width 246 height 300
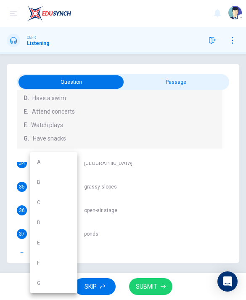
click at [65, 182] on li "B" at bounding box center [53, 182] width 47 height 20
type input "B"
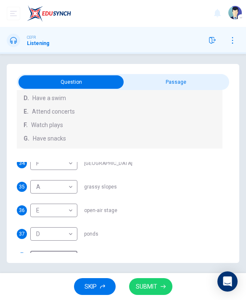
click at [160, 281] on button "SUBMIT" at bounding box center [150, 286] width 43 height 17
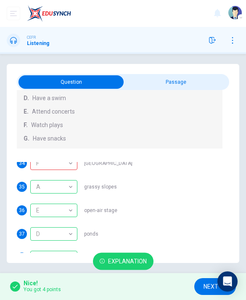
click at [197, 272] on div "Explanation" at bounding box center [123, 261] width 246 height 24
click at [134, 261] on span "Explanation" at bounding box center [127, 261] width 39 height 11
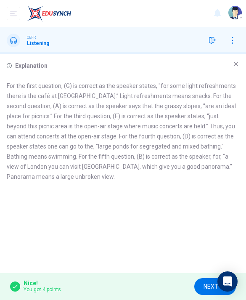
click at [235, 65] on icon at bounding box center [236, 64] width 5 height 5
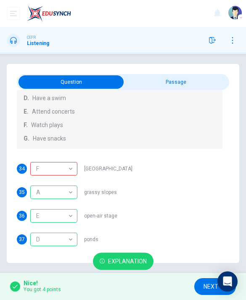
click at [205, 284] on span "NEXT" at bounding box center [210, 286] width 15 height 11
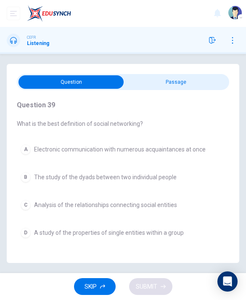
click at [191, 71] on div "Question 39 What is the best definition of social networking? A Electronic comm…" at bounding box center [123, 163] width 232 height 199
click at [201, 88] on input "checkbox" at bounding box center [71, 81] width 319 height 13
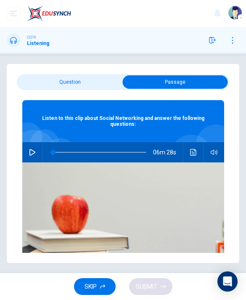
click at [104, 82] on input "checkbox" at bounding box center [175, 81] width 319 height 13
checkbox input "false"
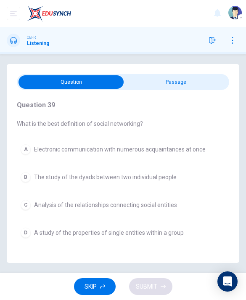
click at [227, 45] on div at bounding box center [223, 40] width 34 height 13
click at [216, 36] on button "button" at bounding box center [212, 40] width 13 height 13
